Goal: Navigation & Orientation: Find specific page/section

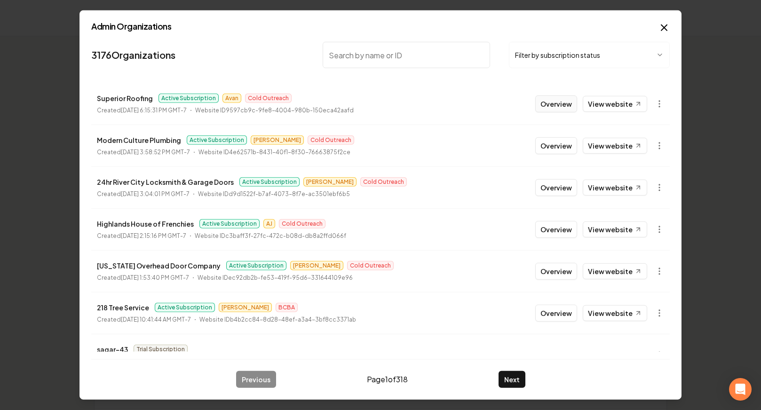
click at [556, 104] on button "Overview" at bounding box center [556, 103] width 42 height 17
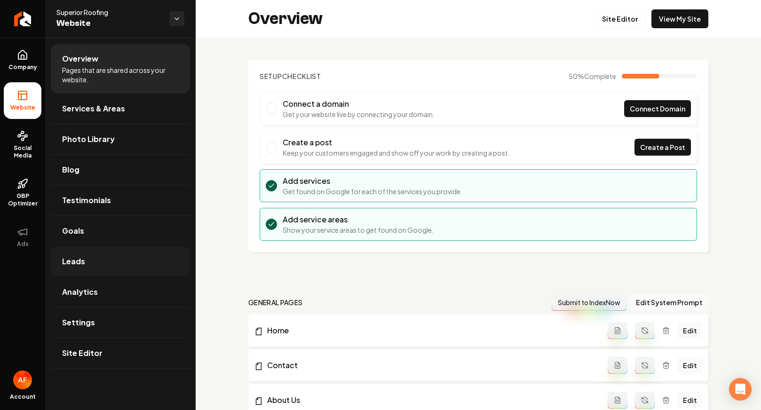
click at [99, 260] on link "Leads" at bounding box center [120, 261] width 139 height 30
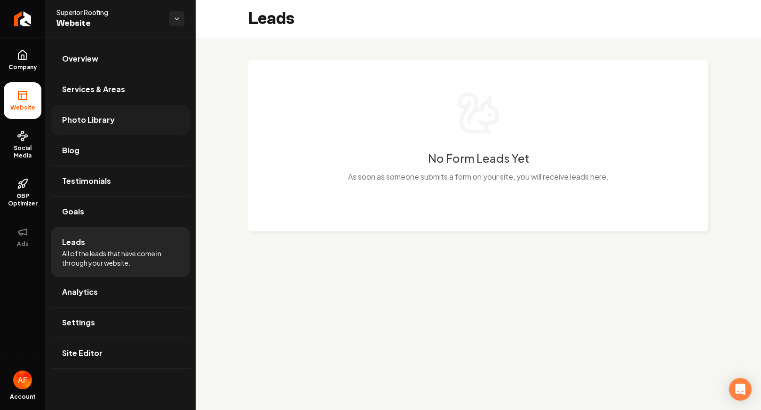
click at [115, 134] on link "Photo Library" at bounding box center [120, 120] width 139 height 30
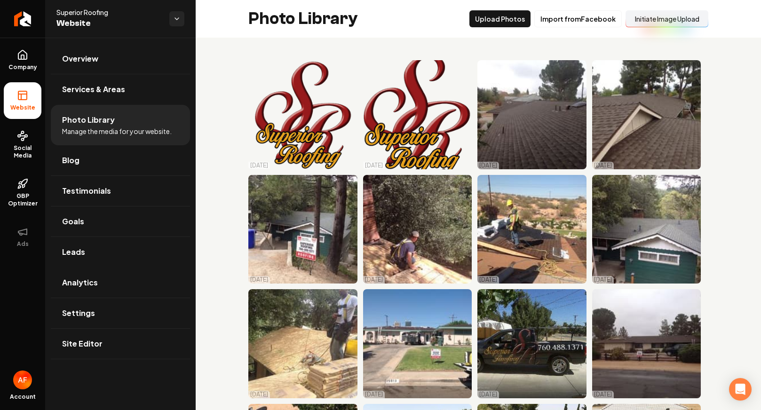
click at [649, 21] on button "Initiate Image Upload" at bounding box center [666, 18] width 83 height 17
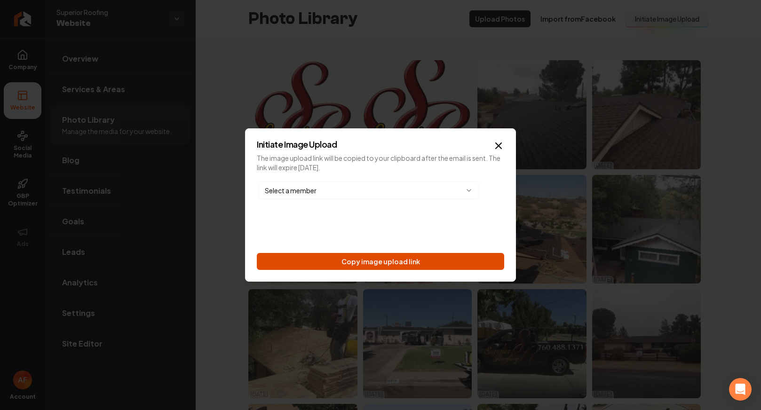
click at [395, 258] on button "Copy image upload link" at bounding box center [380, 261] width 247 height 17
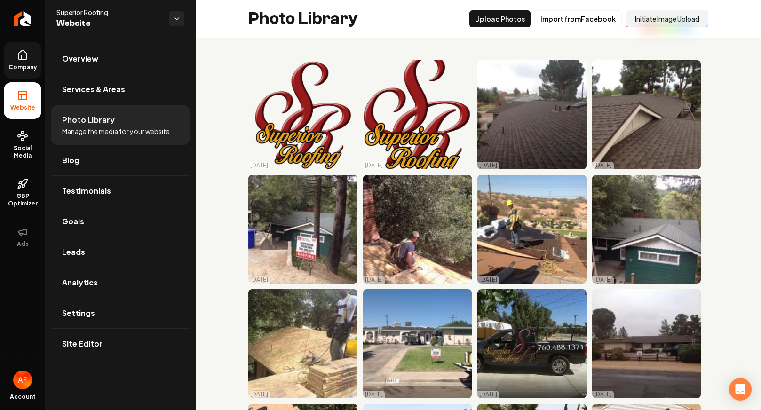
click at [27, 58] on icon at bounding box center [22, 54] width 8 height 9
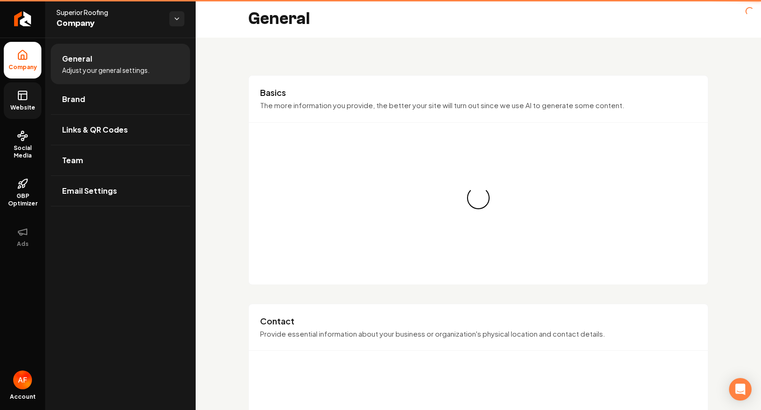
click at [27, 92] on rect at bounding box center [22, 95] width 8 height 8
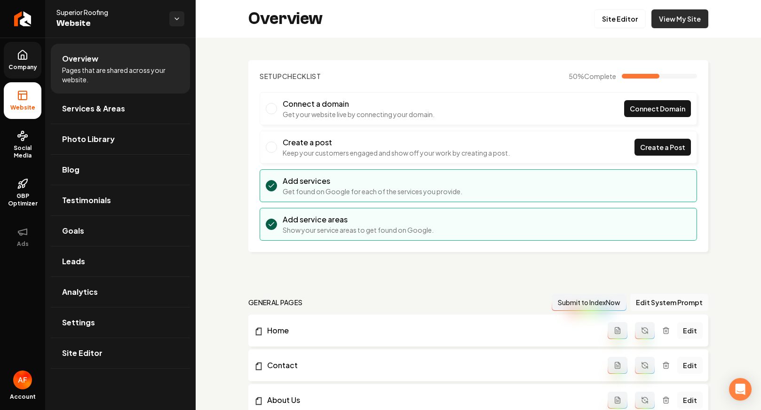
click at [679, 23] on link "View My Site" at bounding box center [679, 18] width 57 height 19
